Goal: Entertainment & Leisure: Browse casually

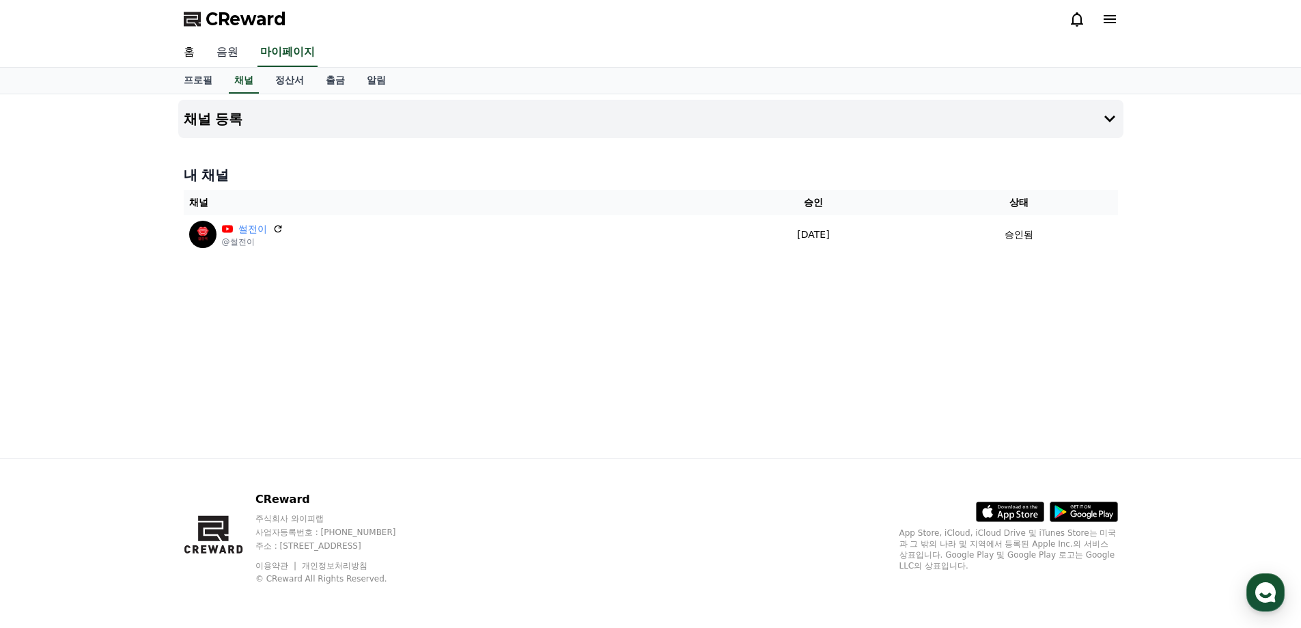
click at [224, 55] on link "음원" at bounding box center [228, 52] width 44 height 29
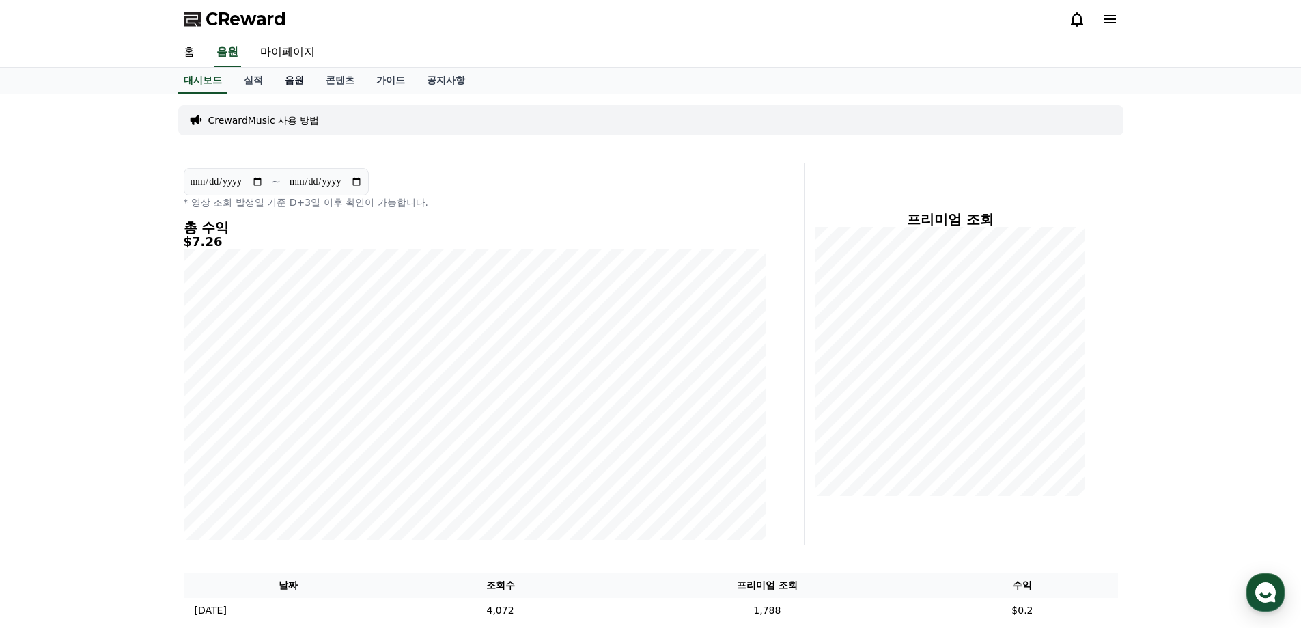
click at [284, 78] on link "음원" at bounding box center [294, 81] width 41 height 26
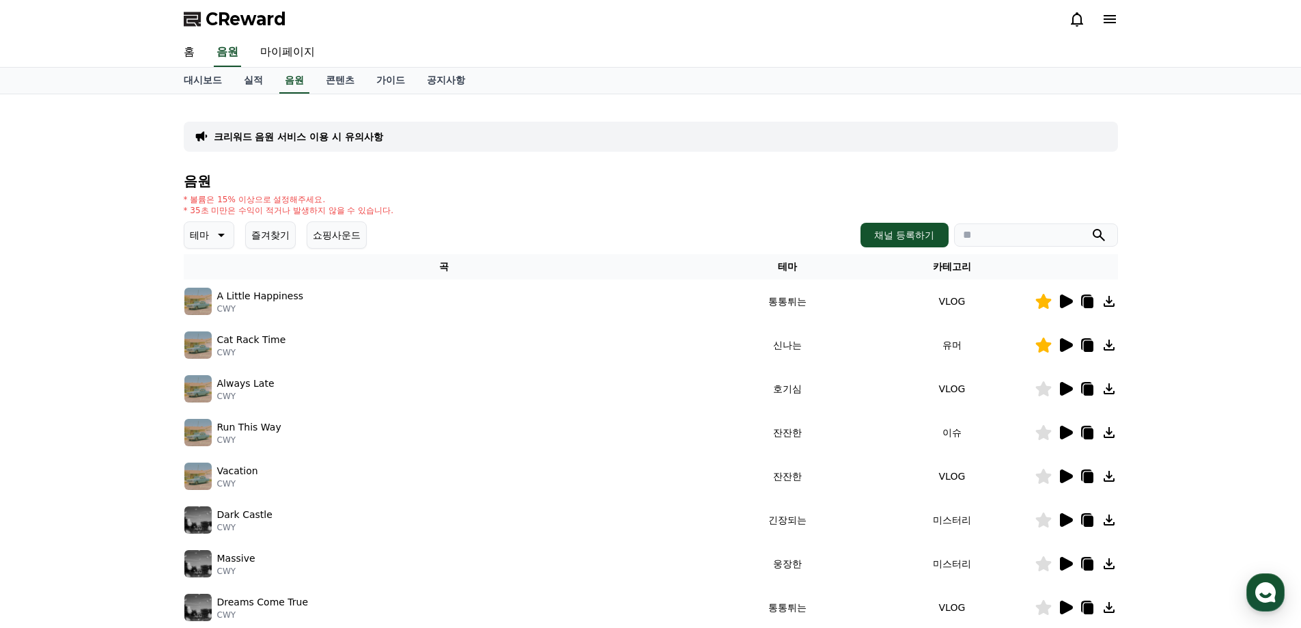
click at [279, 239] on button "즐겨찾기" at bounding box center [270, 234] width 51 height 27
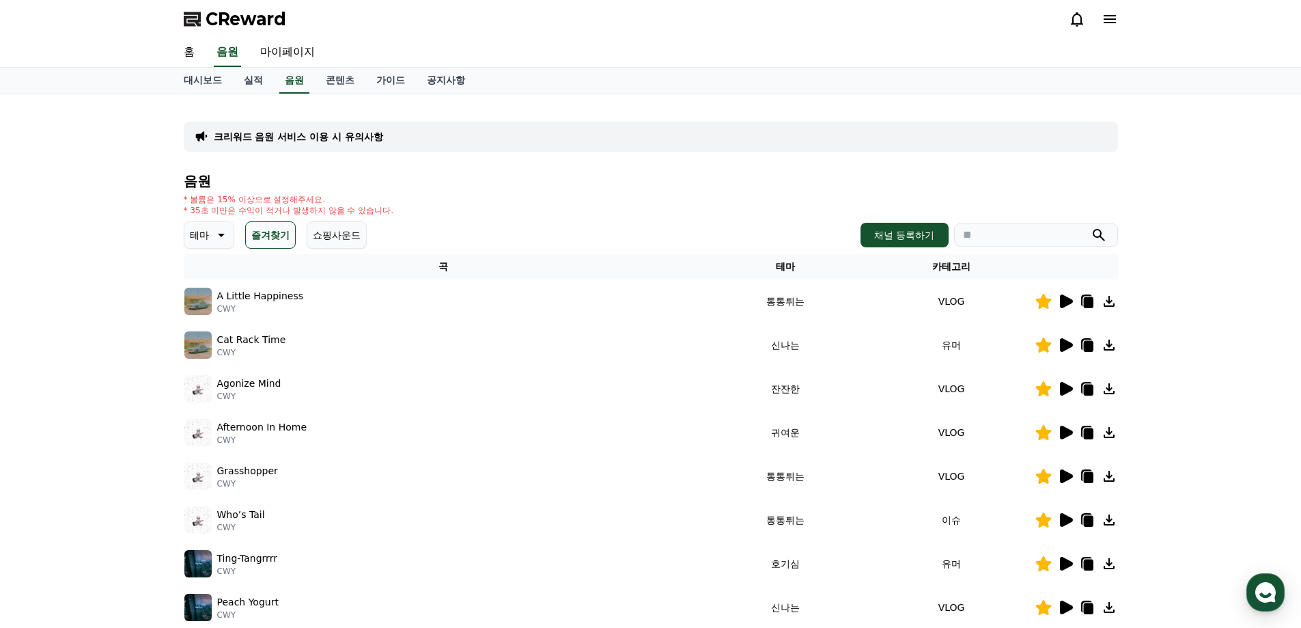
click at [1069, 300] on icon at bounding box center [1066, 301] width 13 height 14
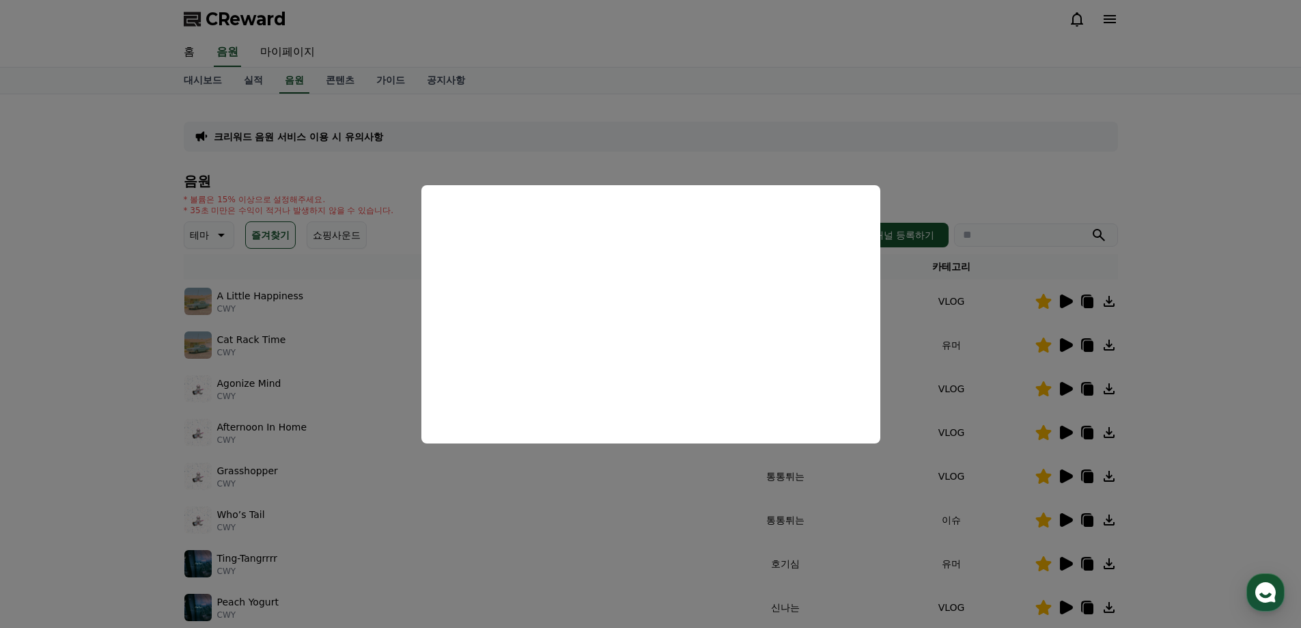
click at [1178, 282] on button "close modal" at bounding box center [650, 314] width 1301 height 628
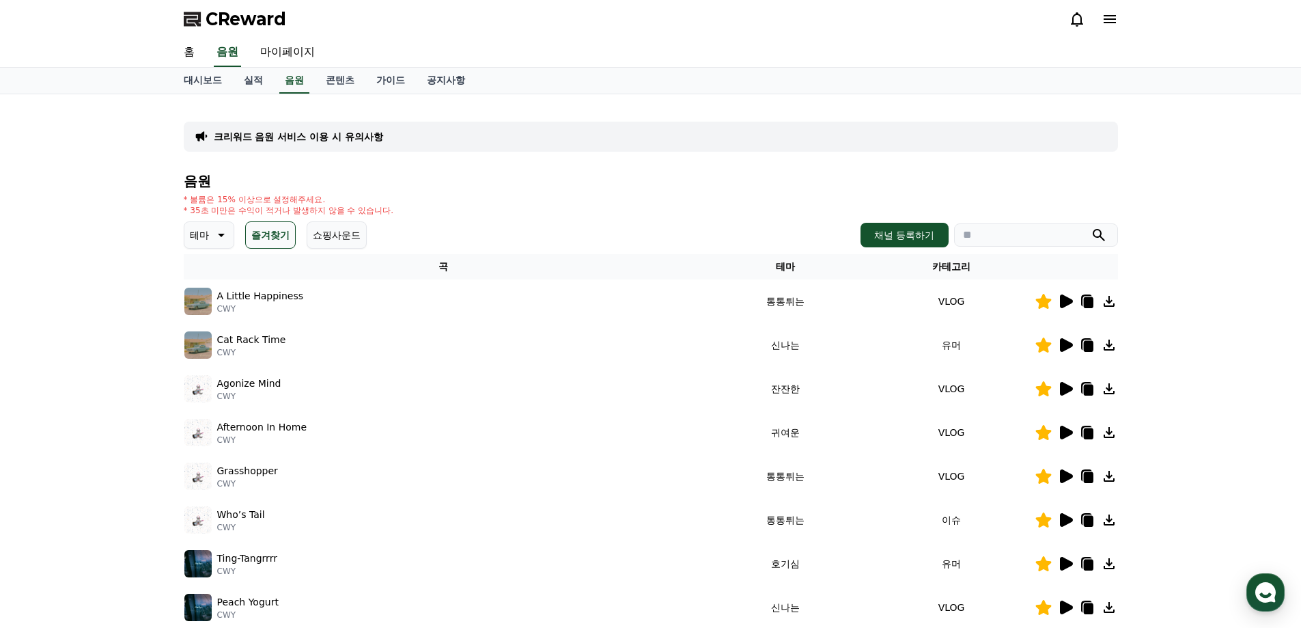
click at [1063, 343] on icon at bounding box center [1066, 345] width 13 height 14
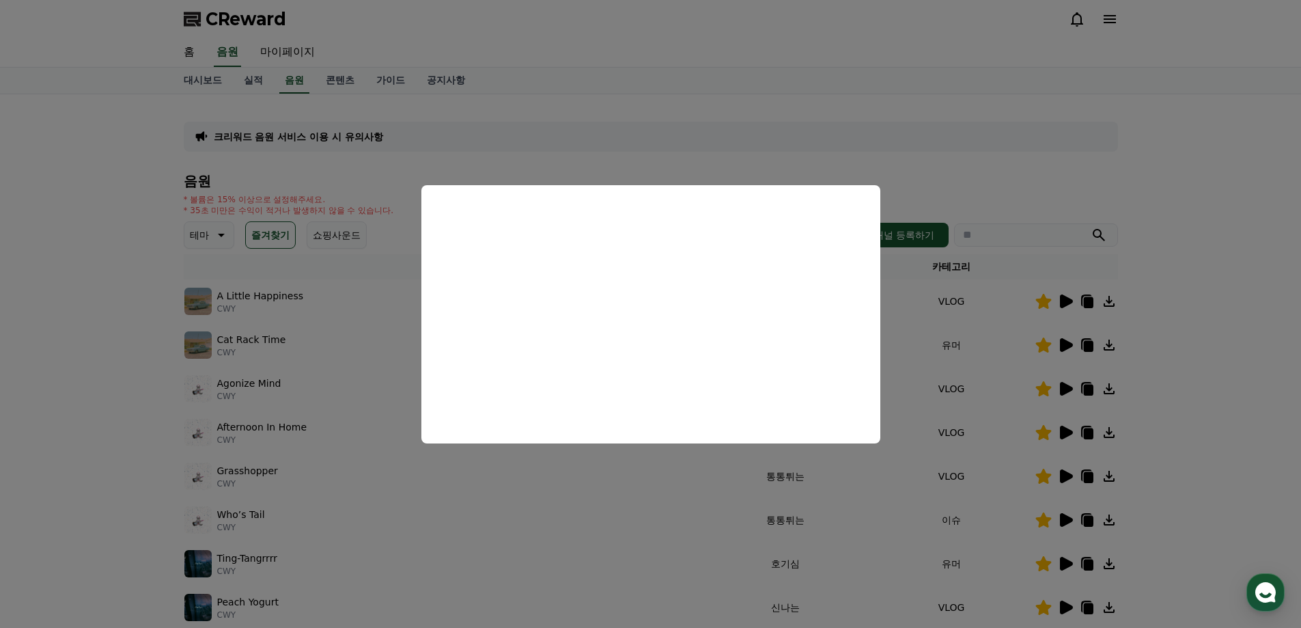
click at [1188, 348] on button "close modal" at bounding box center [650, 314] width 1301 height 628
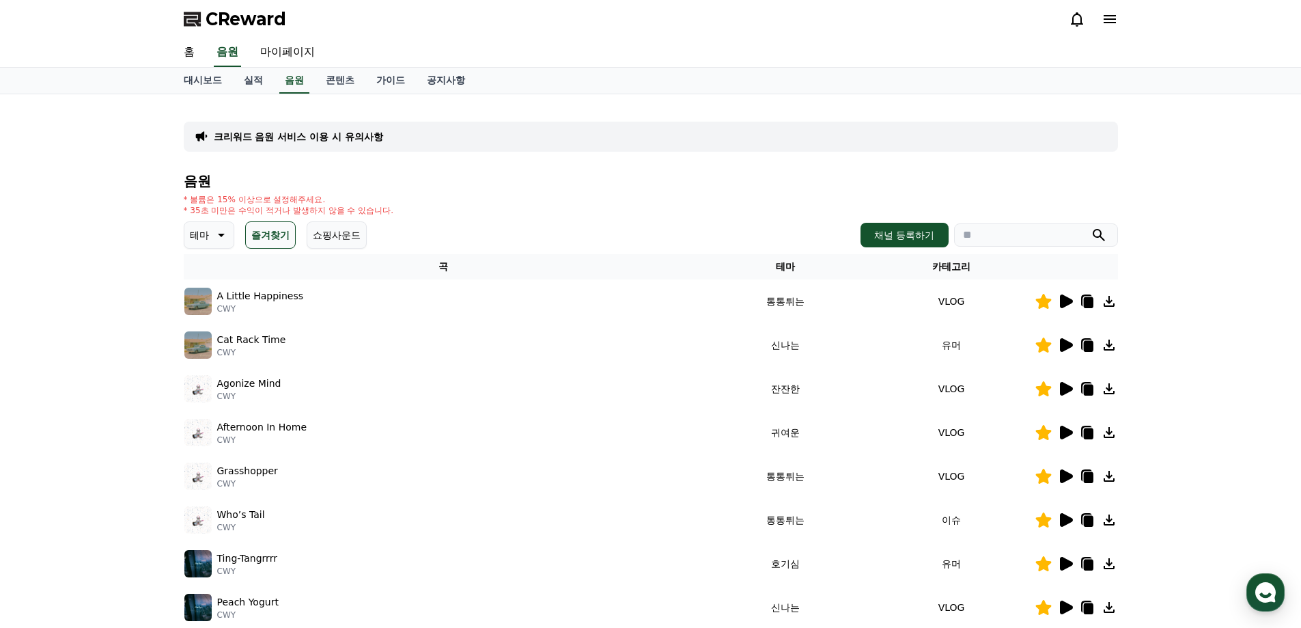
scroll to position [205, 0]
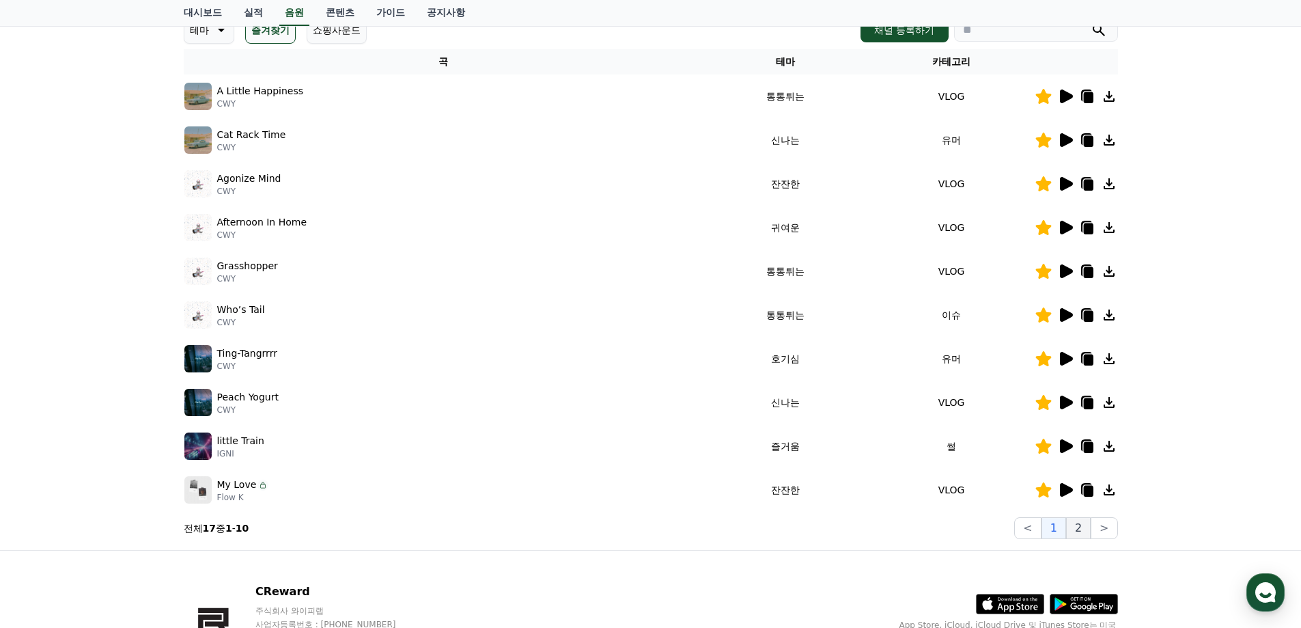
click at [1071, 533] on button "2" at bounding box center [1078, 528] width 25 height 22
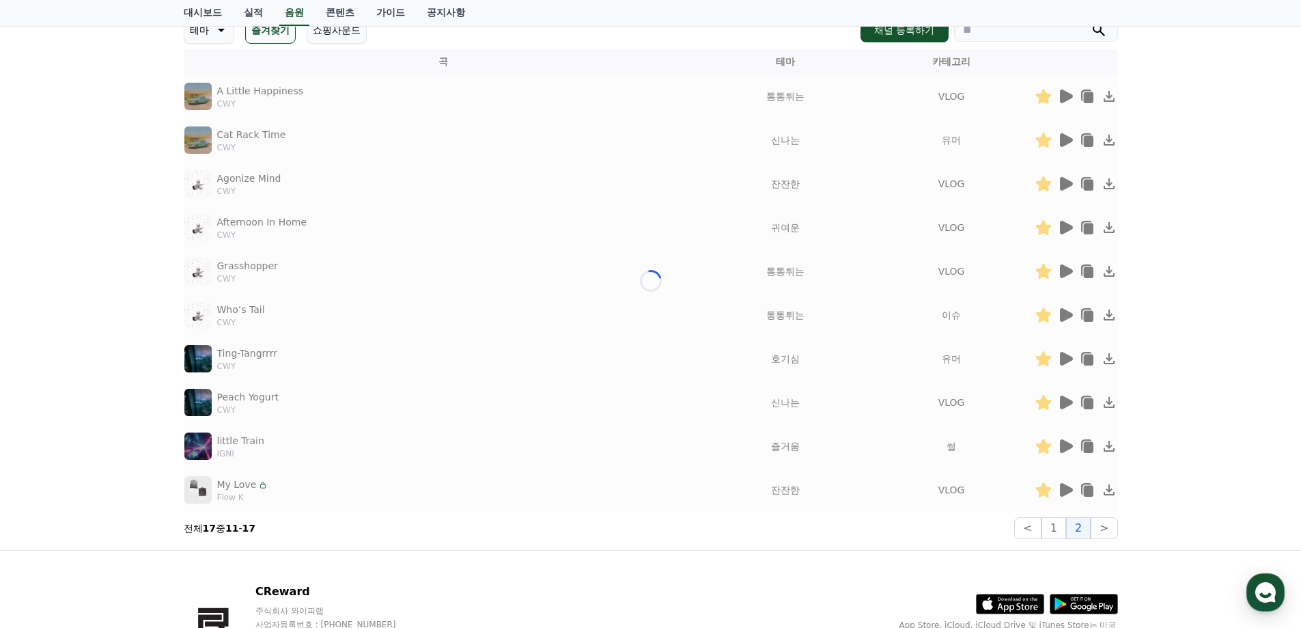
scroll to position [166, 0]
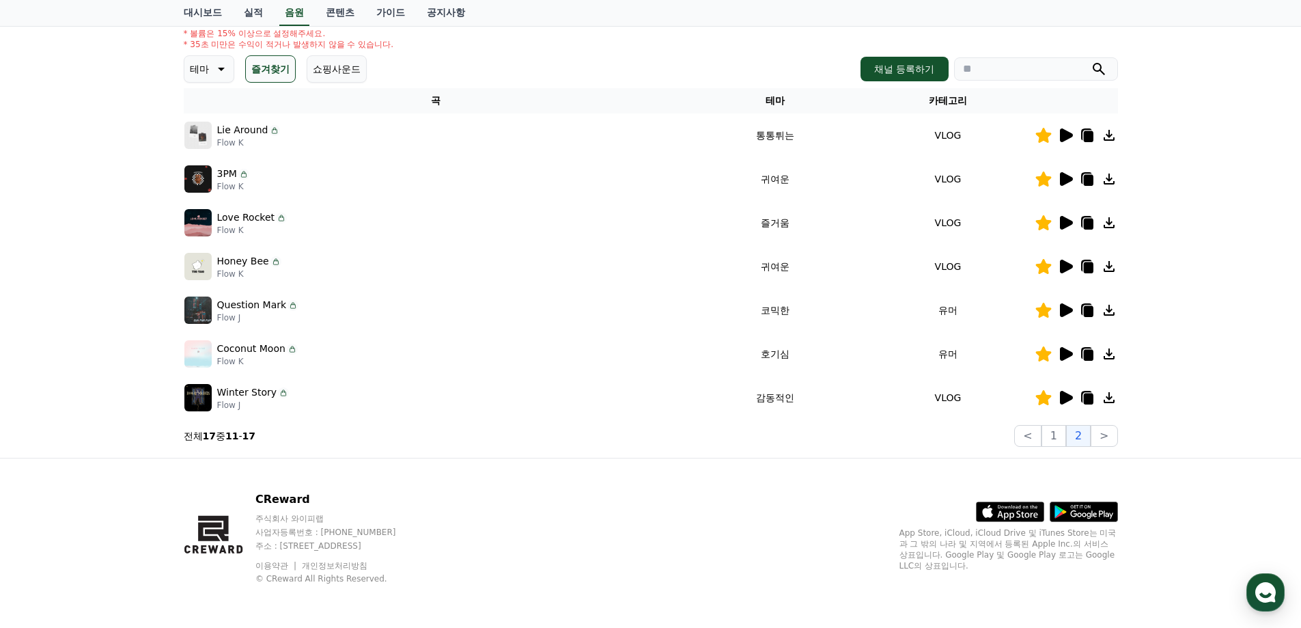
click at [1067, 139] on icon at bounding box center [1065, 135] width 16 height 16
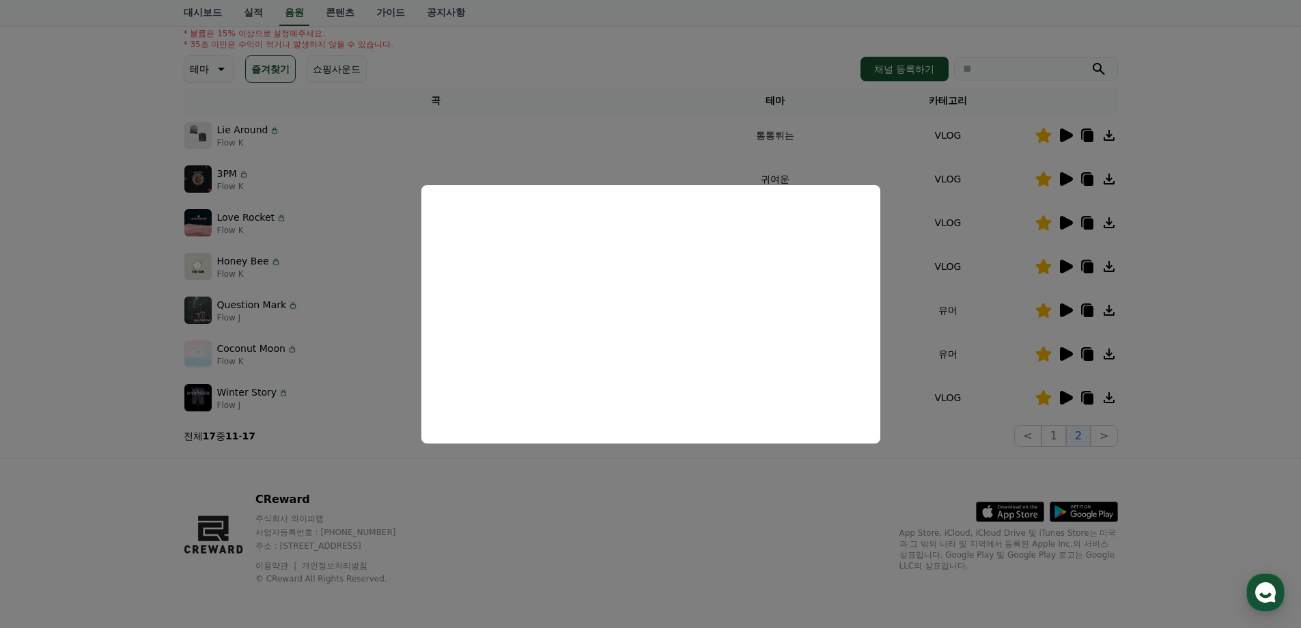
drag, startPoint x: 1163, startPoint y: 247, endPoint x: 1090, endPoint y: 195, distance: 89.6
click at [1162, 247] on button "close modal" at bounding box center [650, 314] width 1301 height 628
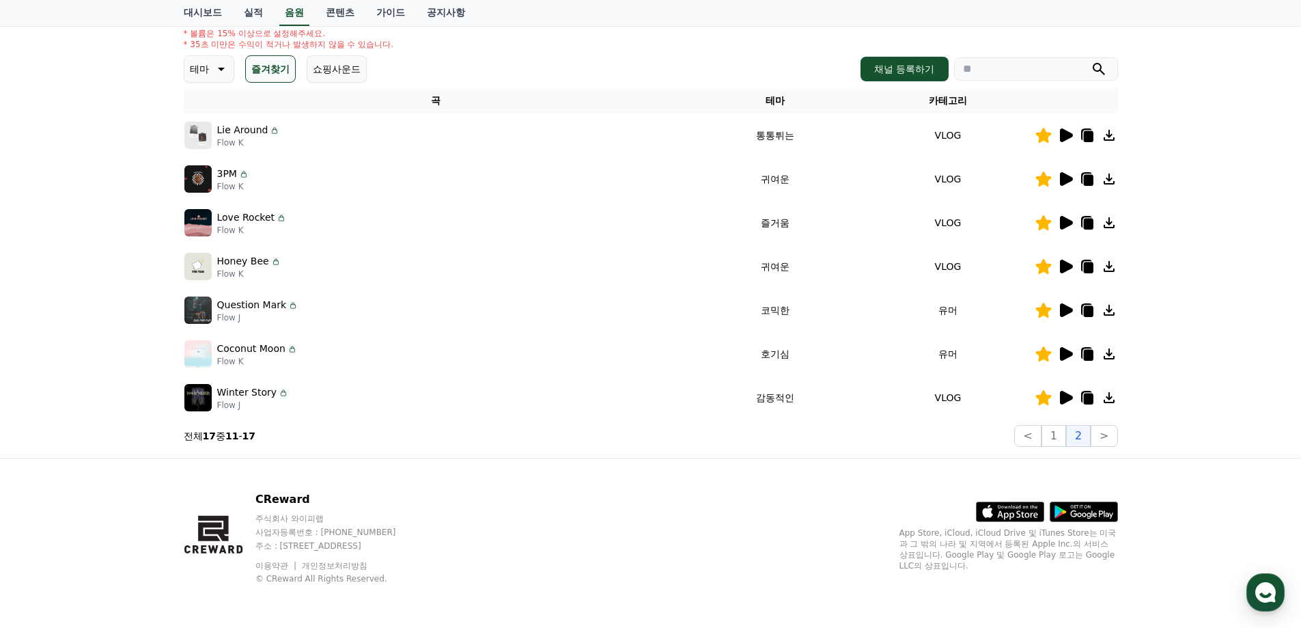
click at [1066, 177] on icon at bounding box center [1066, 179] width 13 height 14
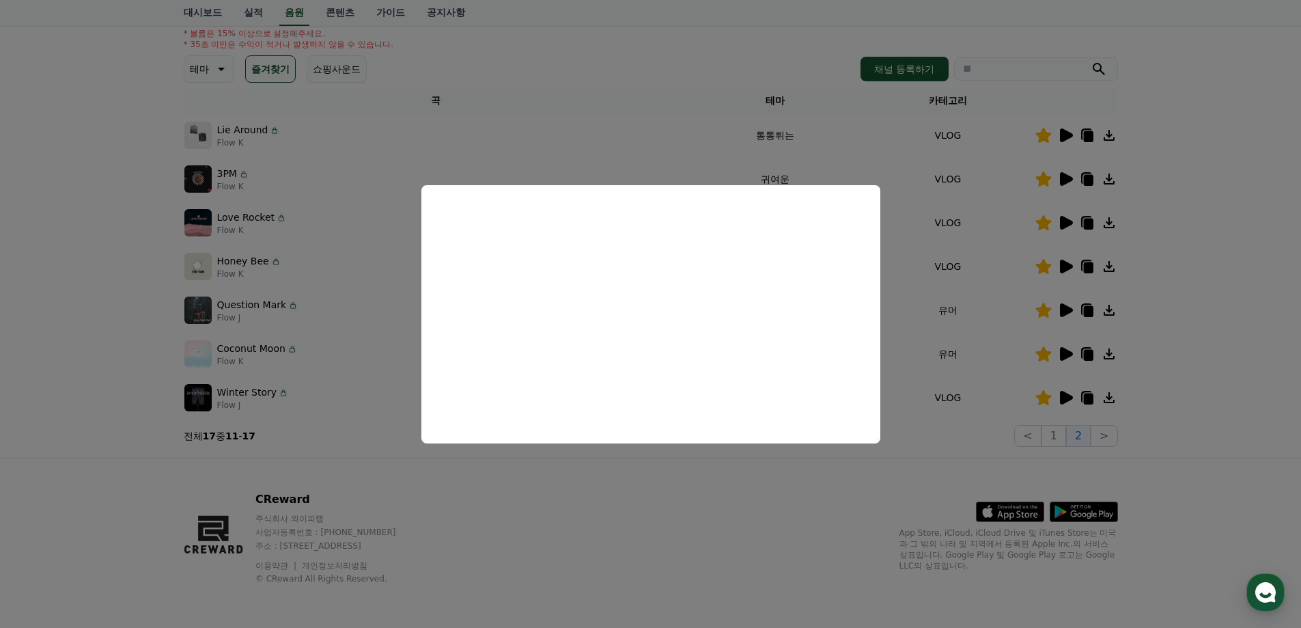
click at [1196, 250] on button "close modal" at bounding box center [650, 314] width 1301 height 628
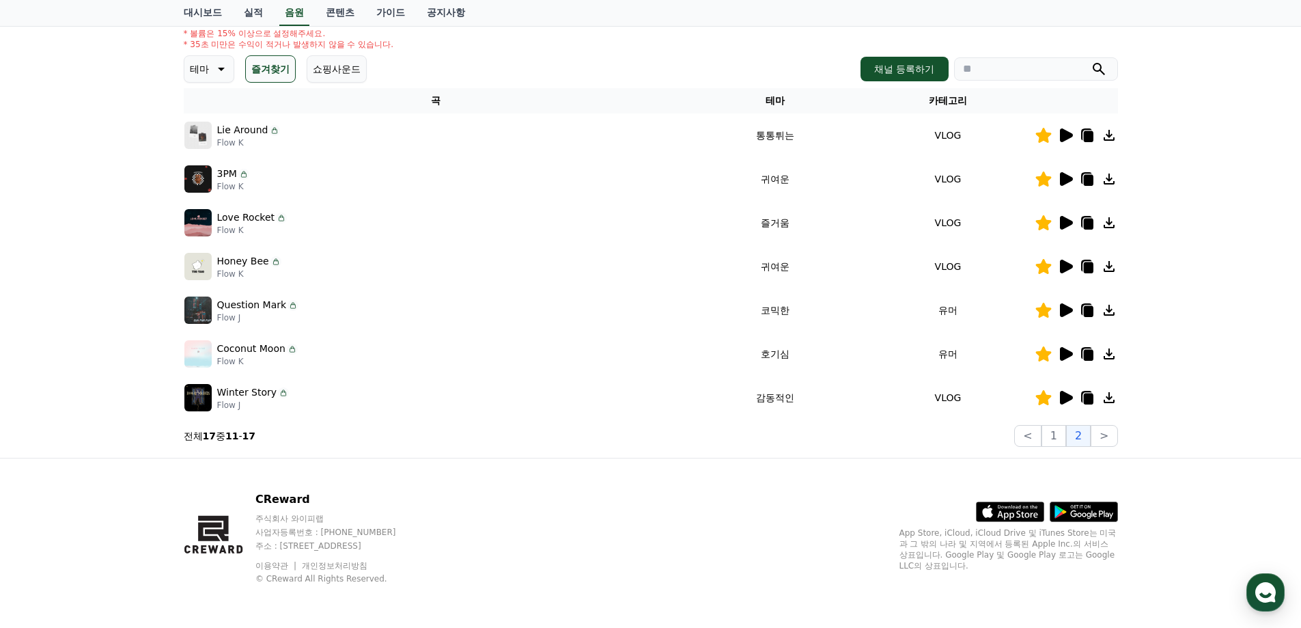
click at [1061, 141] on icon at bounding box center [1066, 135] width 13 height 14
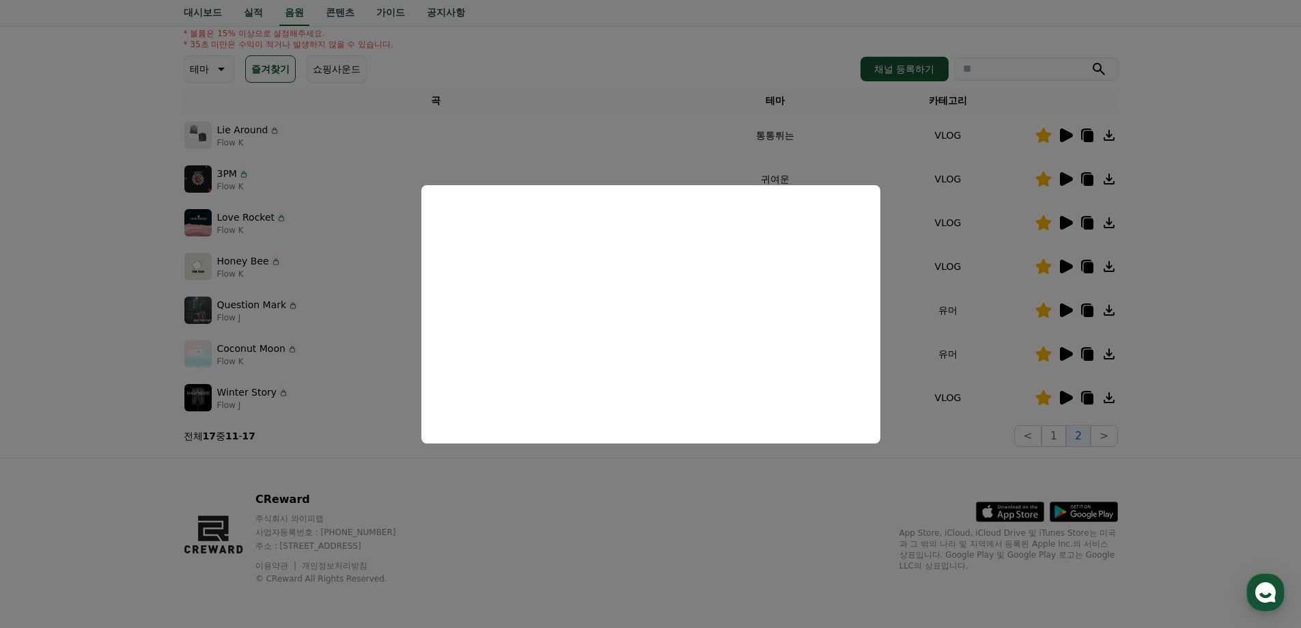
click at [1163, 283] on button "close modal" at bounding box center [650, 314] width 1301 height 628
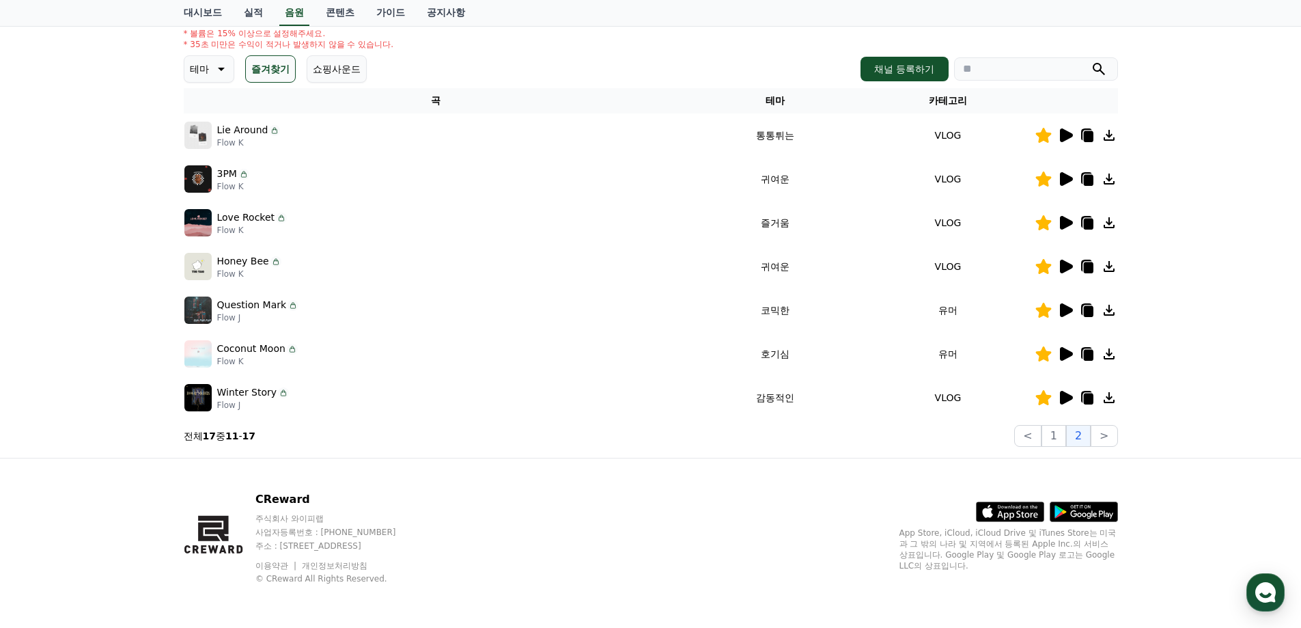
click at [1088, 136] on icon at bounding box center [1088, 136] width 10 height 11
click at [1069, 182] on icon at bounding box center [1065, 179] width 16 height 16
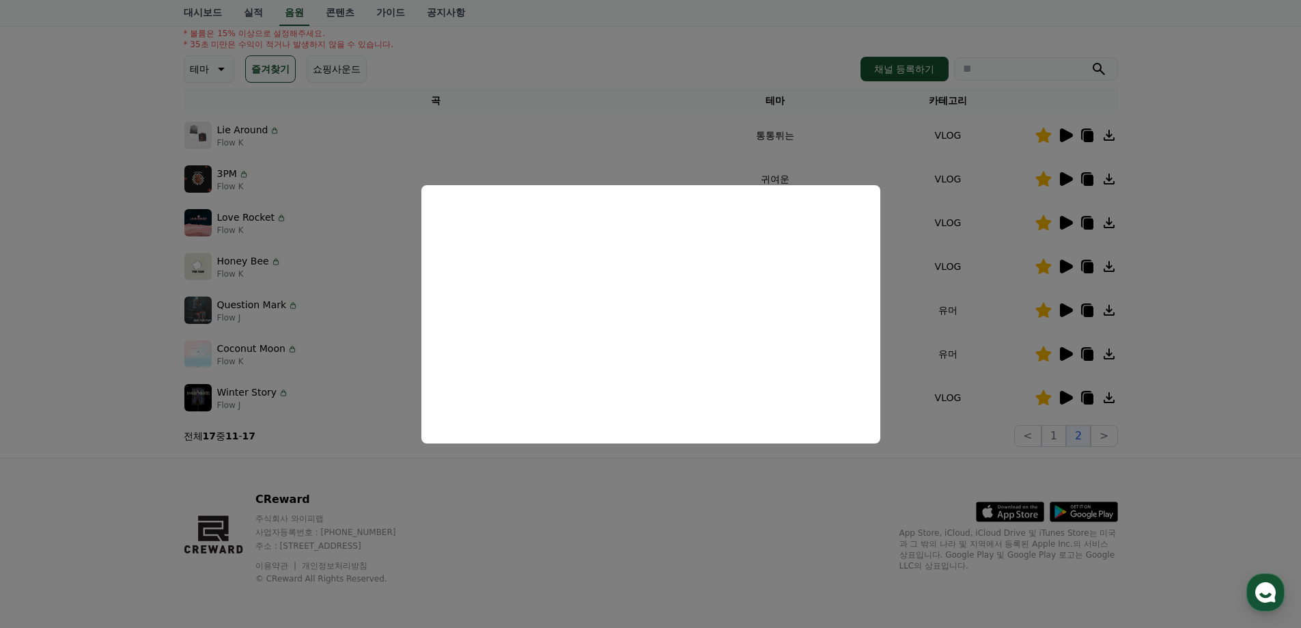
click at [788, 499] on button "close modal" at bounding box center [650, 314] width 1301 height 628
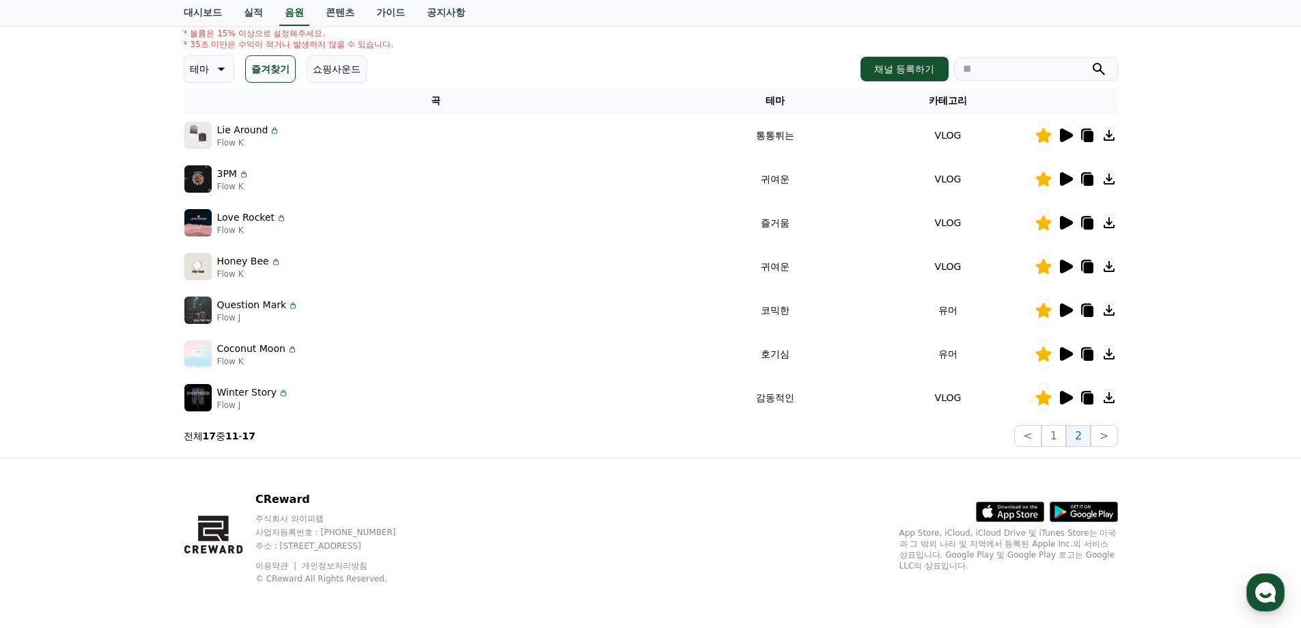
click at [1061, 265] on icon at bounding box center [1066, 267] width 13 height 14
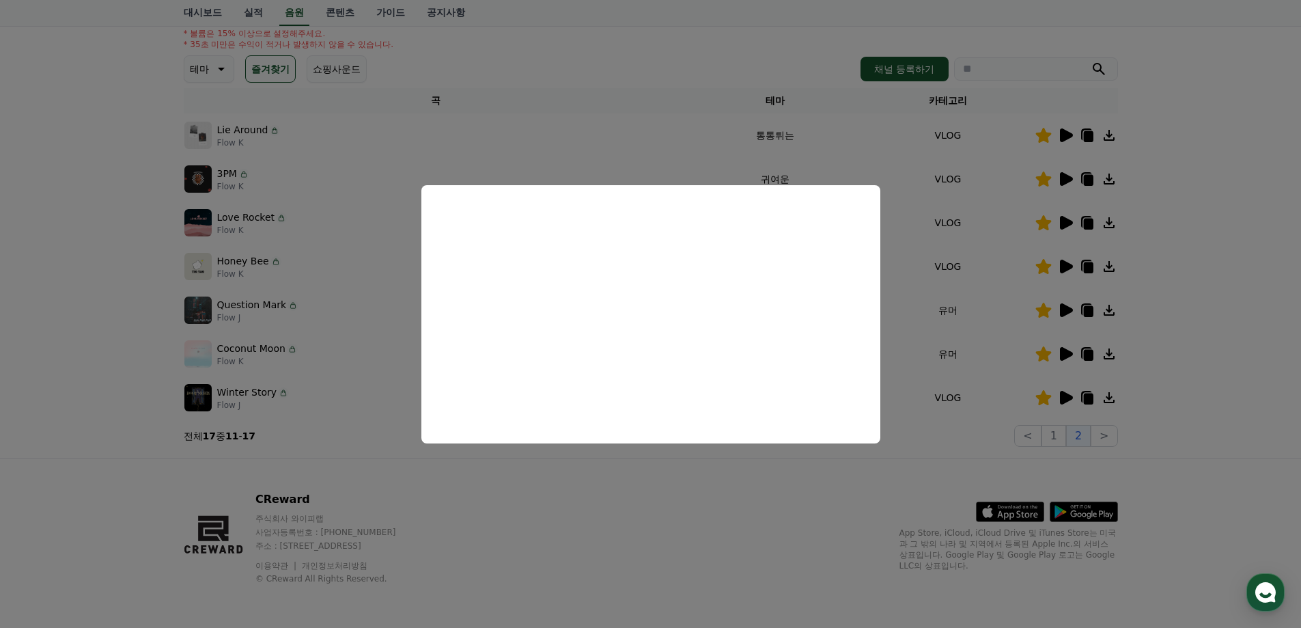
click at [772, 511] on button "close modal" at bounding box center [650, 314] width 1301 height 628
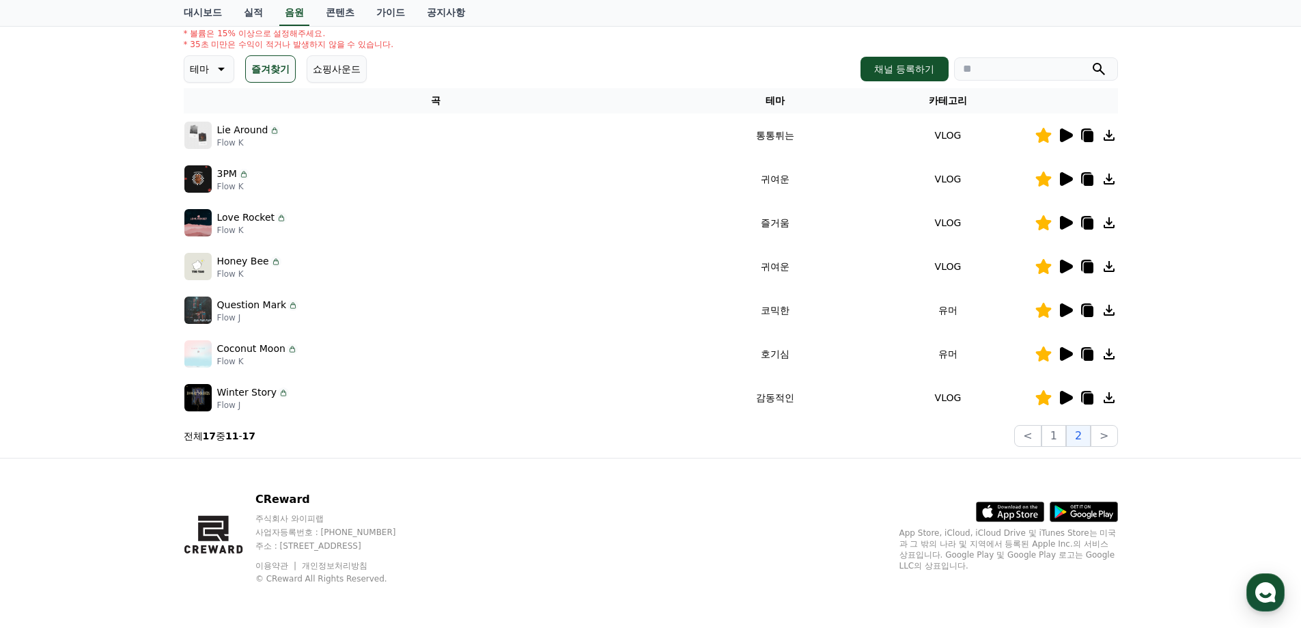
click at [1061, 310] on icon at bounding box center [1066, 310] width 13 height 14
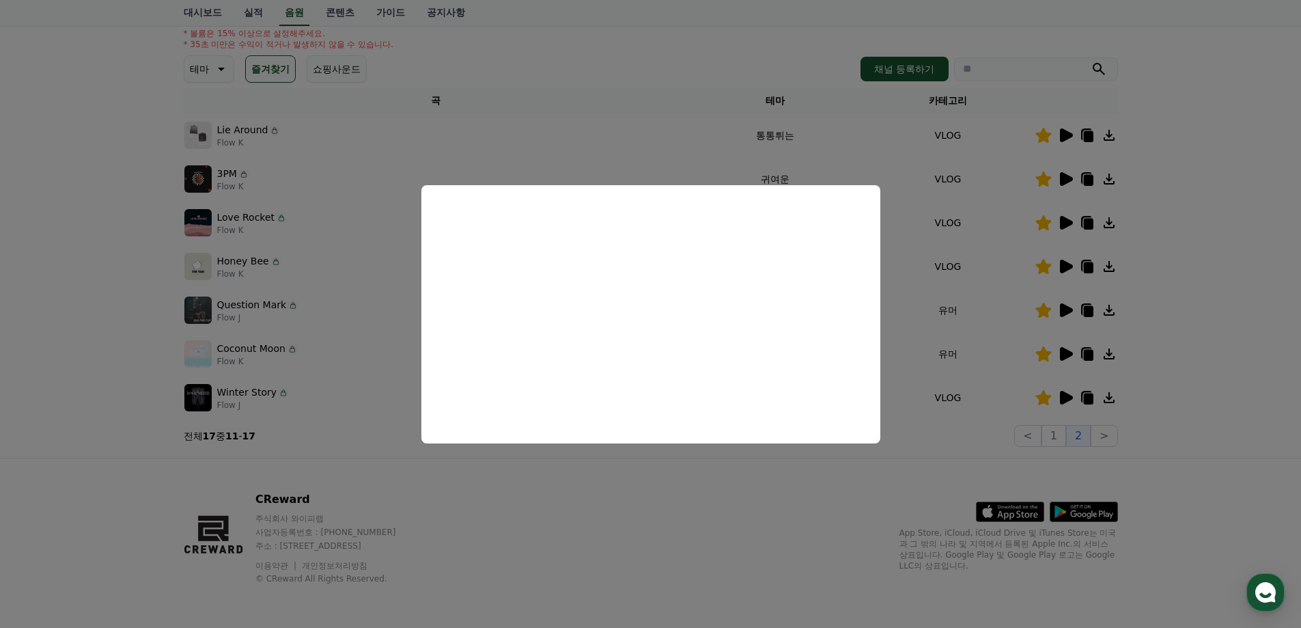
click at [889, 508] on button "close modal" at bounding box center [650, 314] width 1301 height 628
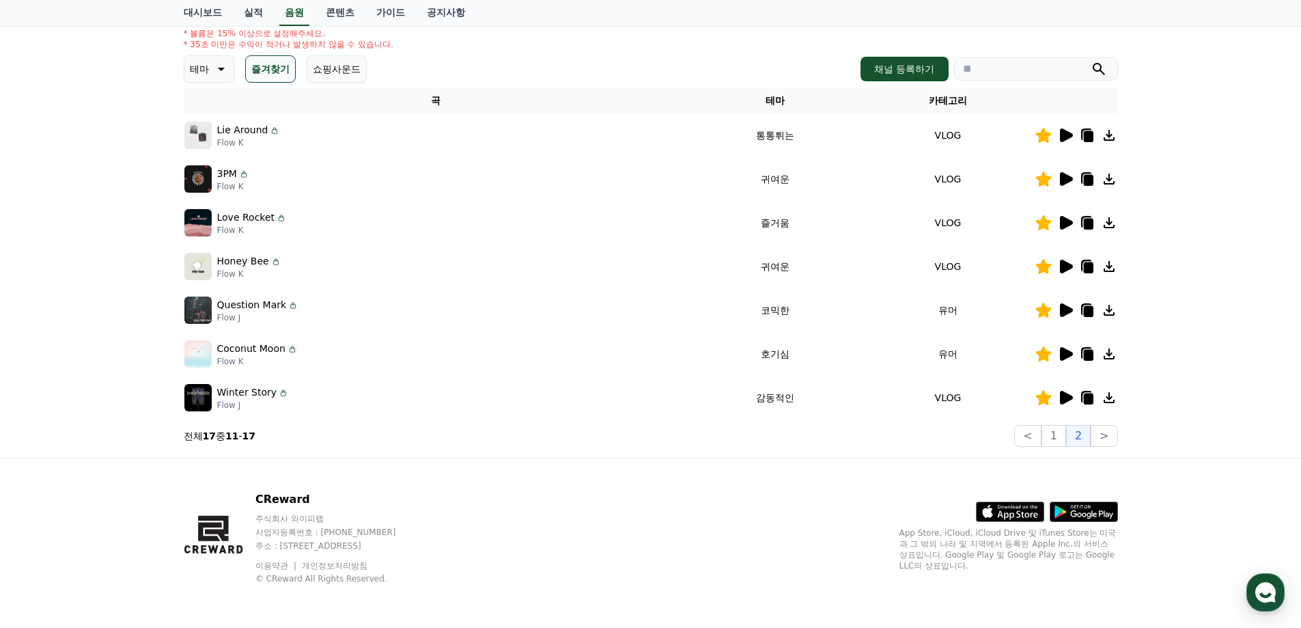
click at [1069, 350] on icon at bounding box center [1065, 354] width 16 height 16
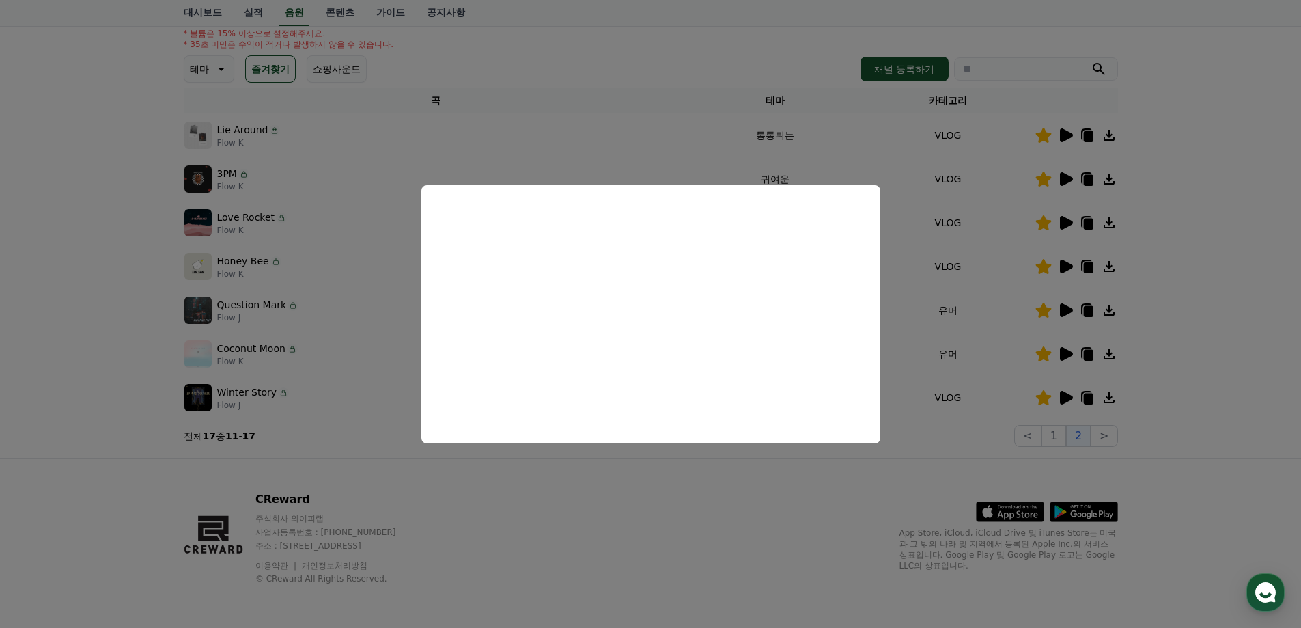
click at [1172, 439] on button "close modal" at bounding box center [650, 314] width 1301 height 628
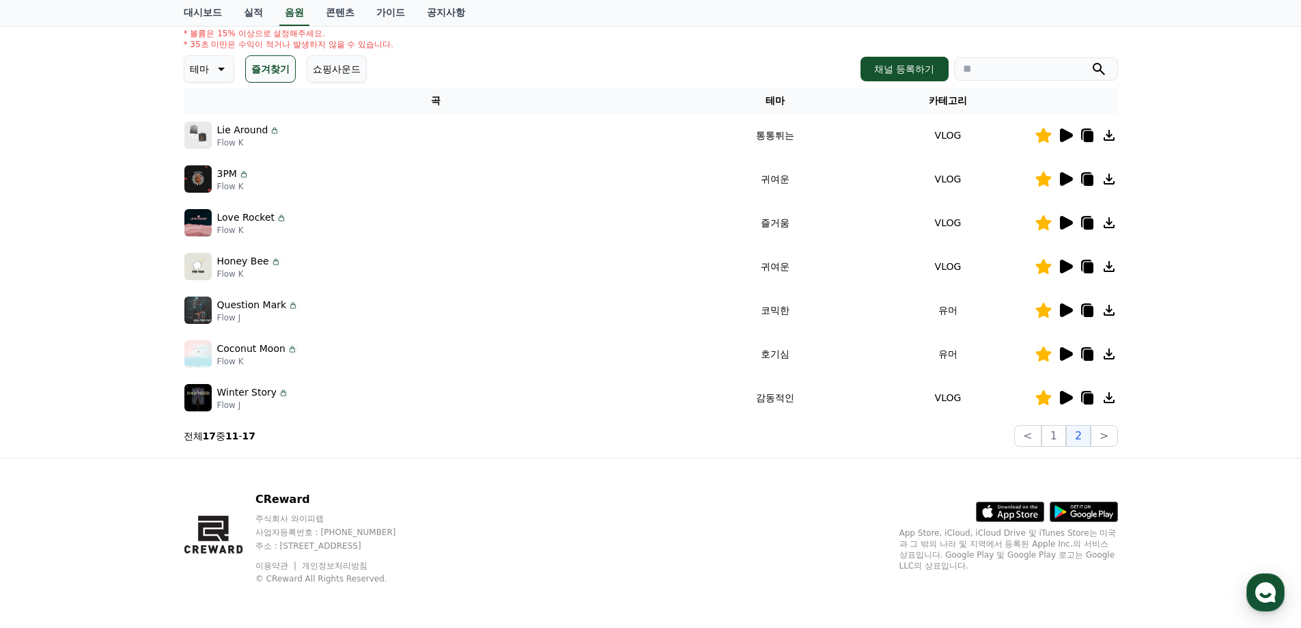
click at [1067, 396] on icon at bounding box center [1066, 398] width 13 height 14
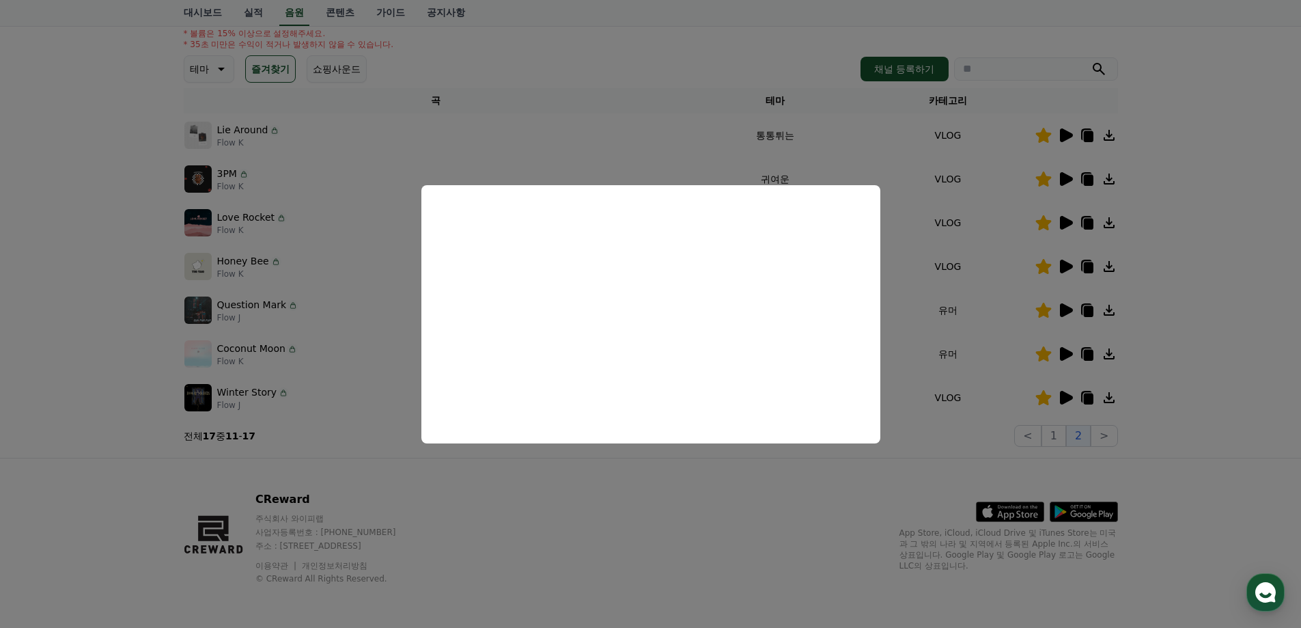
click at [1189, 430] on button "close modal" at bounding box center [650, 314] width 1301 height 628
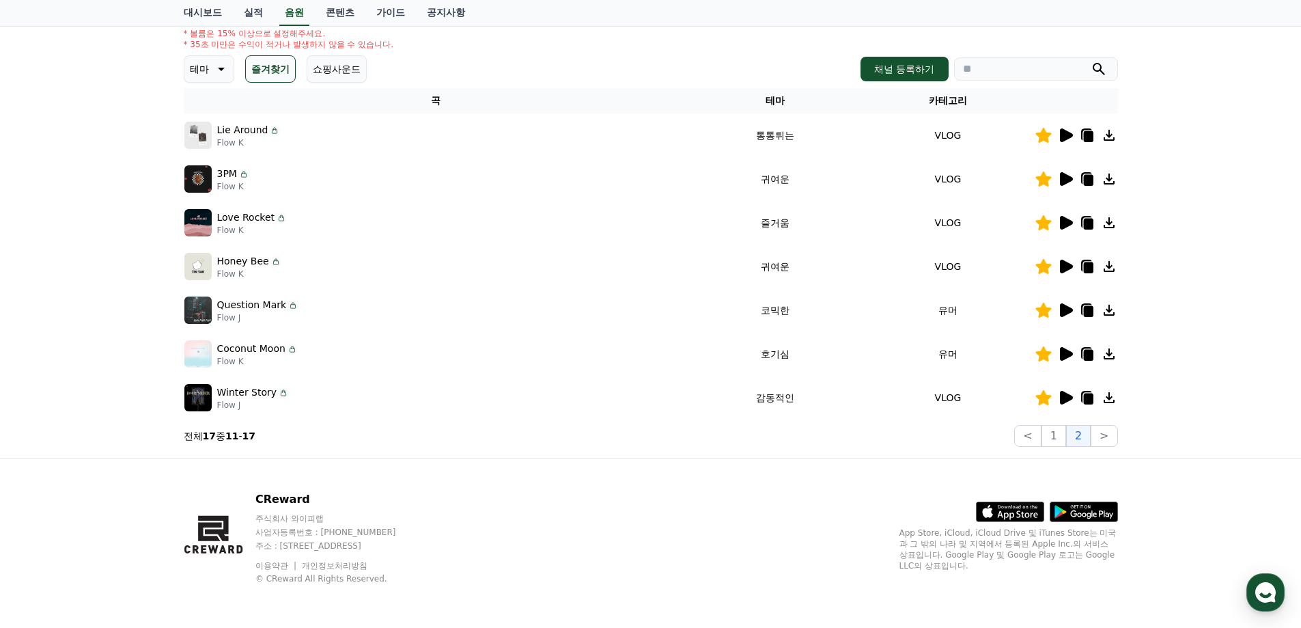
click at [1062, 350] on icon at bounding box center [1066, 354] width 13 height 14
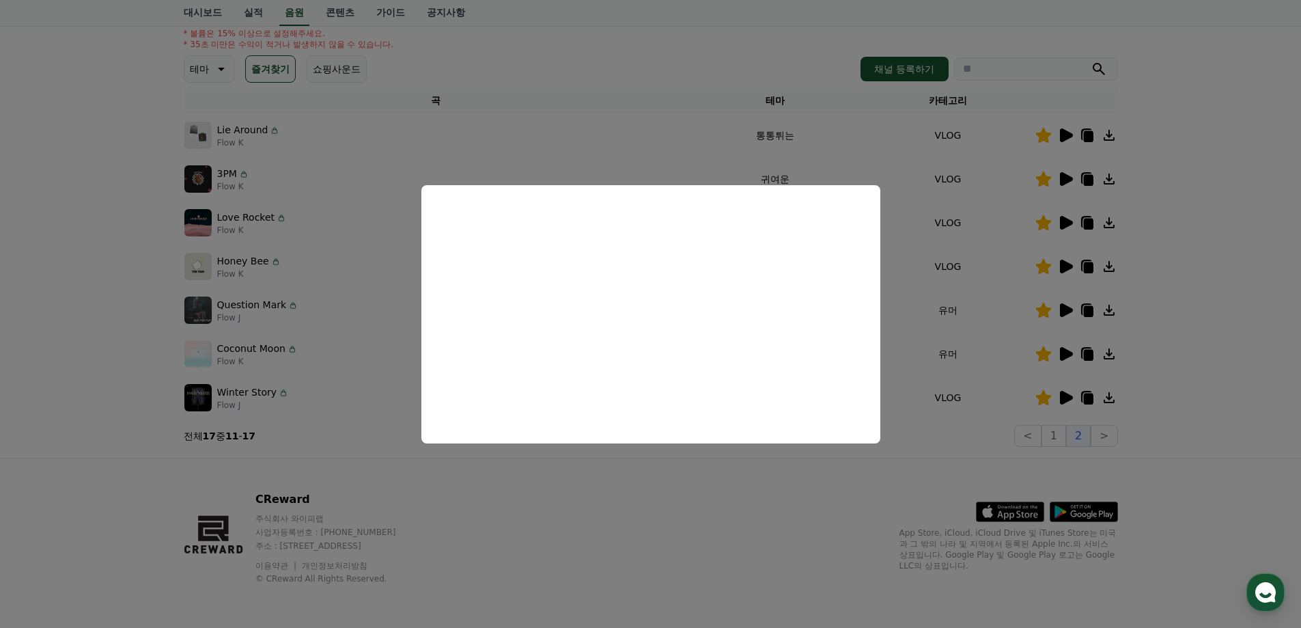
click at [667, 594] on button "close modal" at bounding box center [650, 314] width 1301 height 628
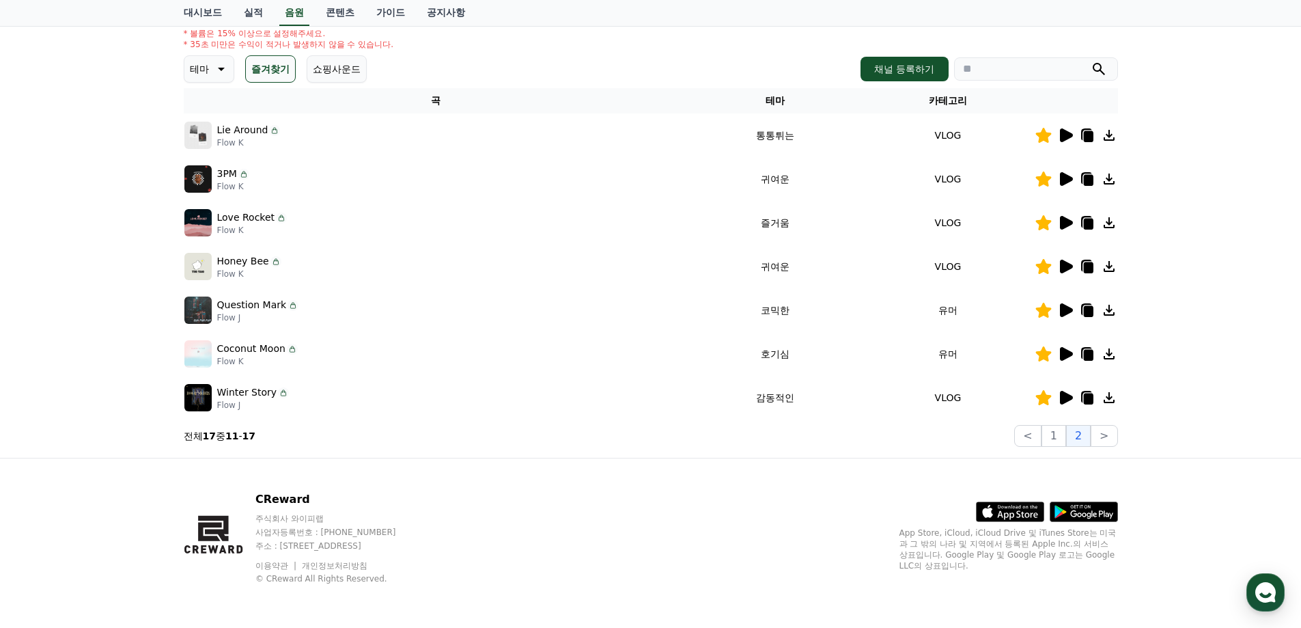
click at [1084, 348] on icon at bounding box center [1086, 353] width 11 height 12
drag, startPoint x: 671, startPoint y: 48, endPoint x: 852, endPoint y: 298, distance: 308.4
click at [671, 48] on div "* 볼륨은 15% 이상으로 설정해주세요. * 35초 미만은 수익이 적거나 발생하지 않을 수 있습니다." at bounding box center [651, 39] width 934 height 22
click at [1052, 435] on button "1" at bounding box center [1053, 436] width 25 height 22
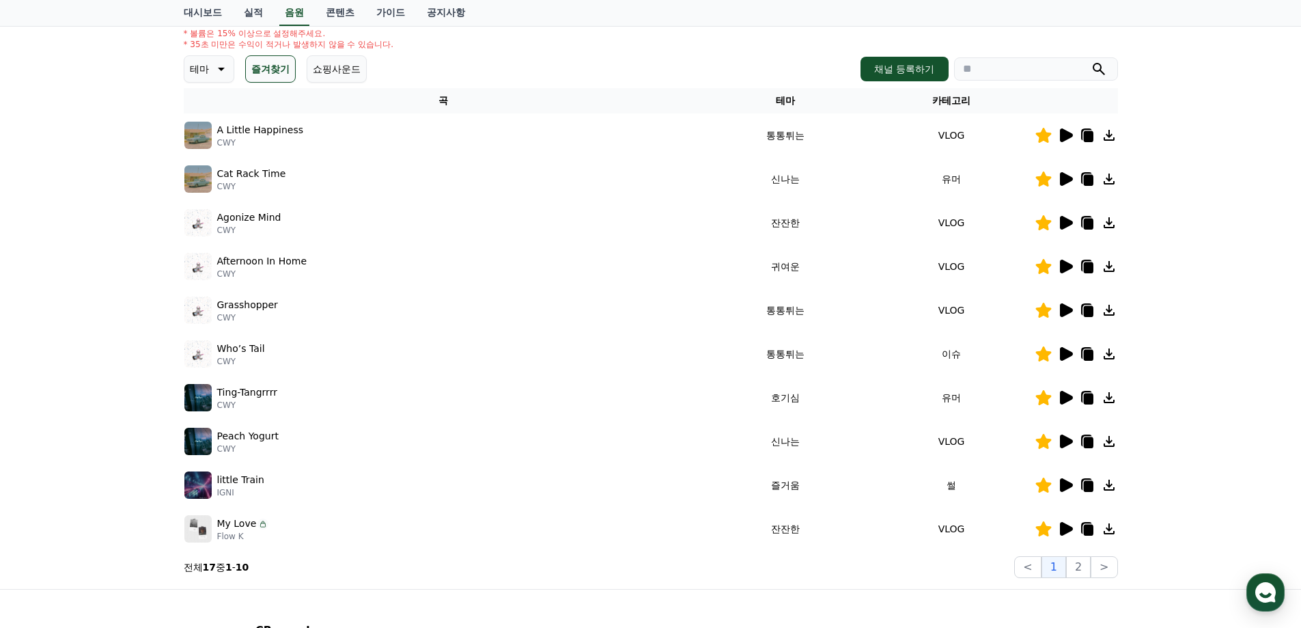
click at [1064, 133] on icon at bounding box center [1066, 135] width 13 height 14
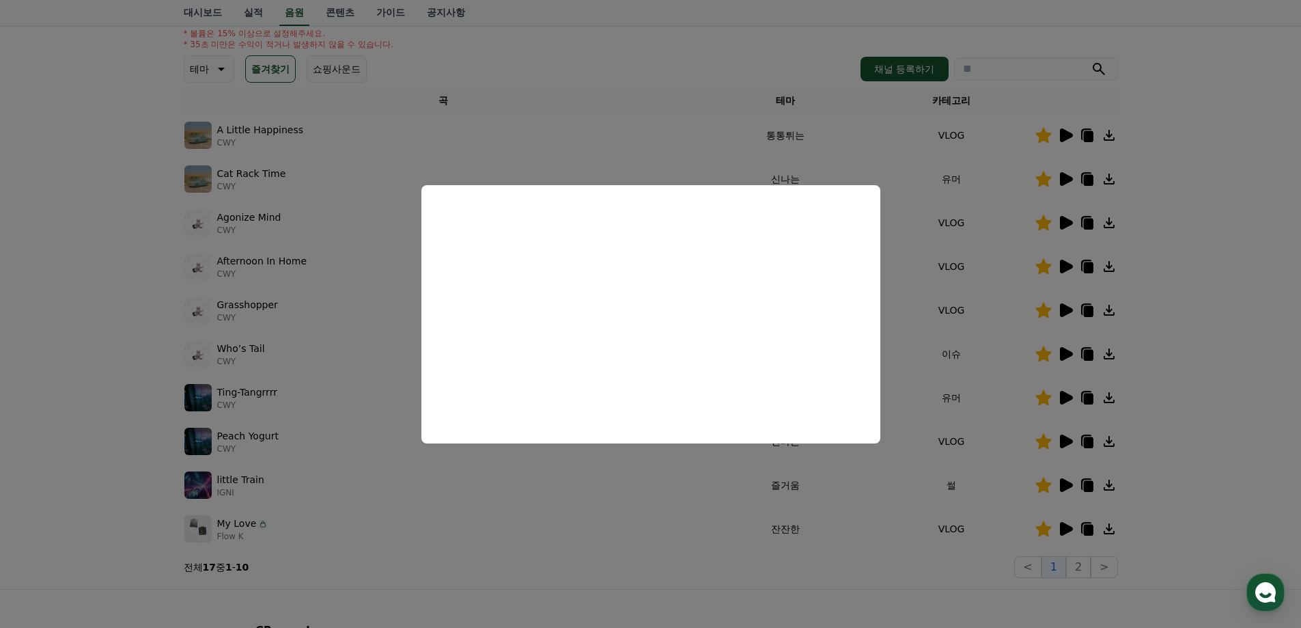
click at [1138, 288] on button "close modal" at bounding box center [650, 314] width 1301 height 628
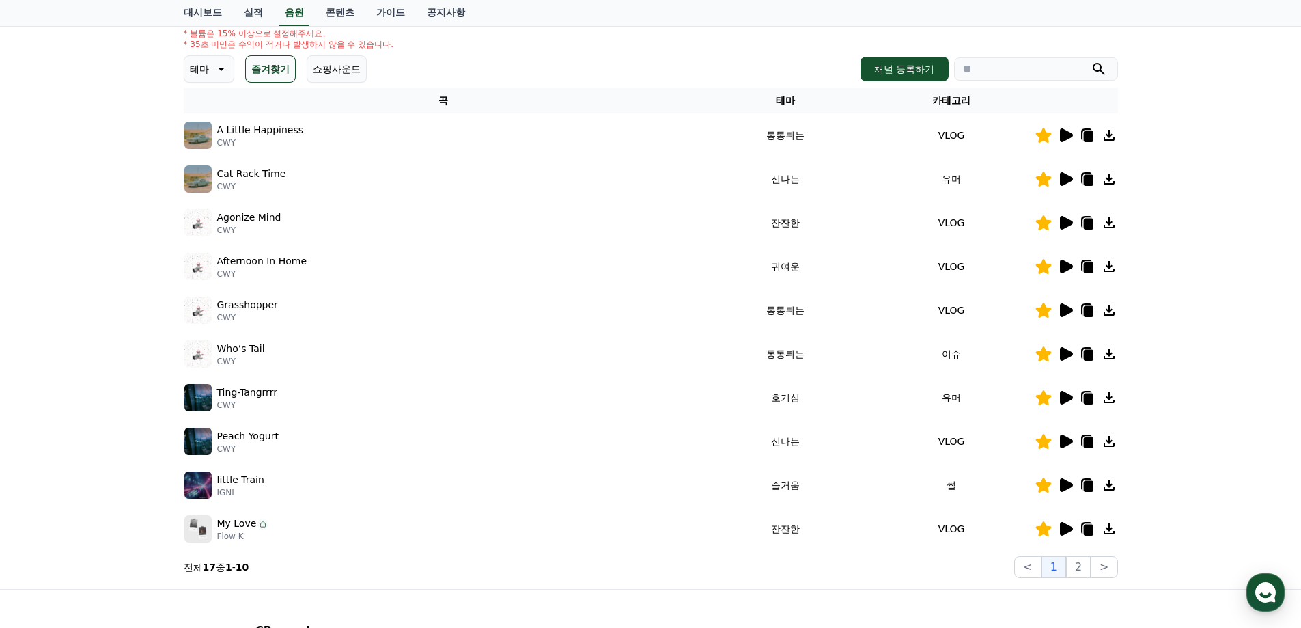
click at [1094, 128] on icon at bounding box center [1087, 135] width 16 height 16
click at [430, 8] on link "공지사항" at bounding box center [446, 13] width 60 height 26
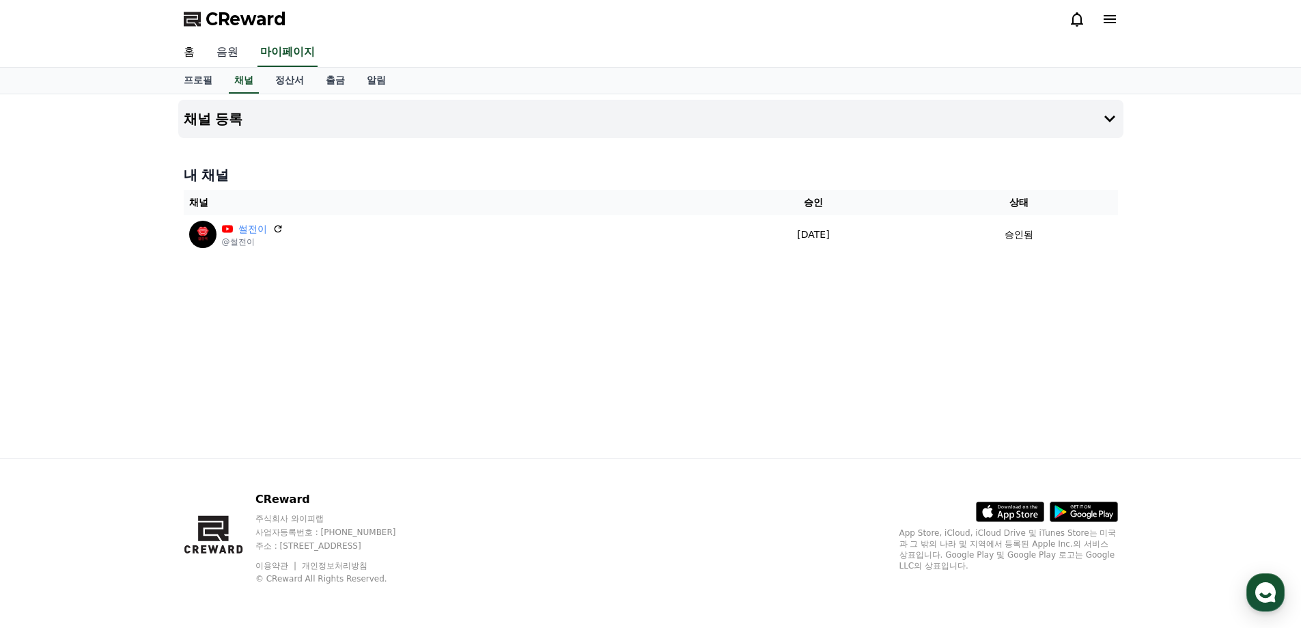
click at [221, 53] on link "음원" at bounding box center [228, 52] width 44 height 29
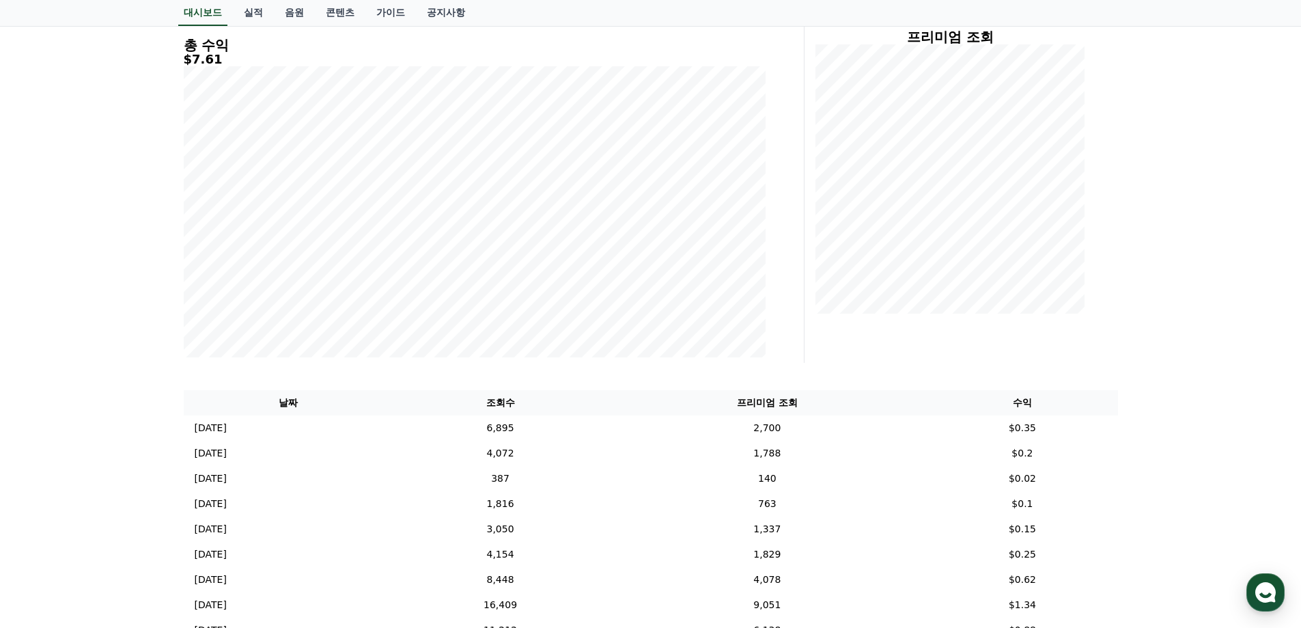
scroll to position [68, 0]
